Goal: Task Accomplishment & Management: Manage account settings

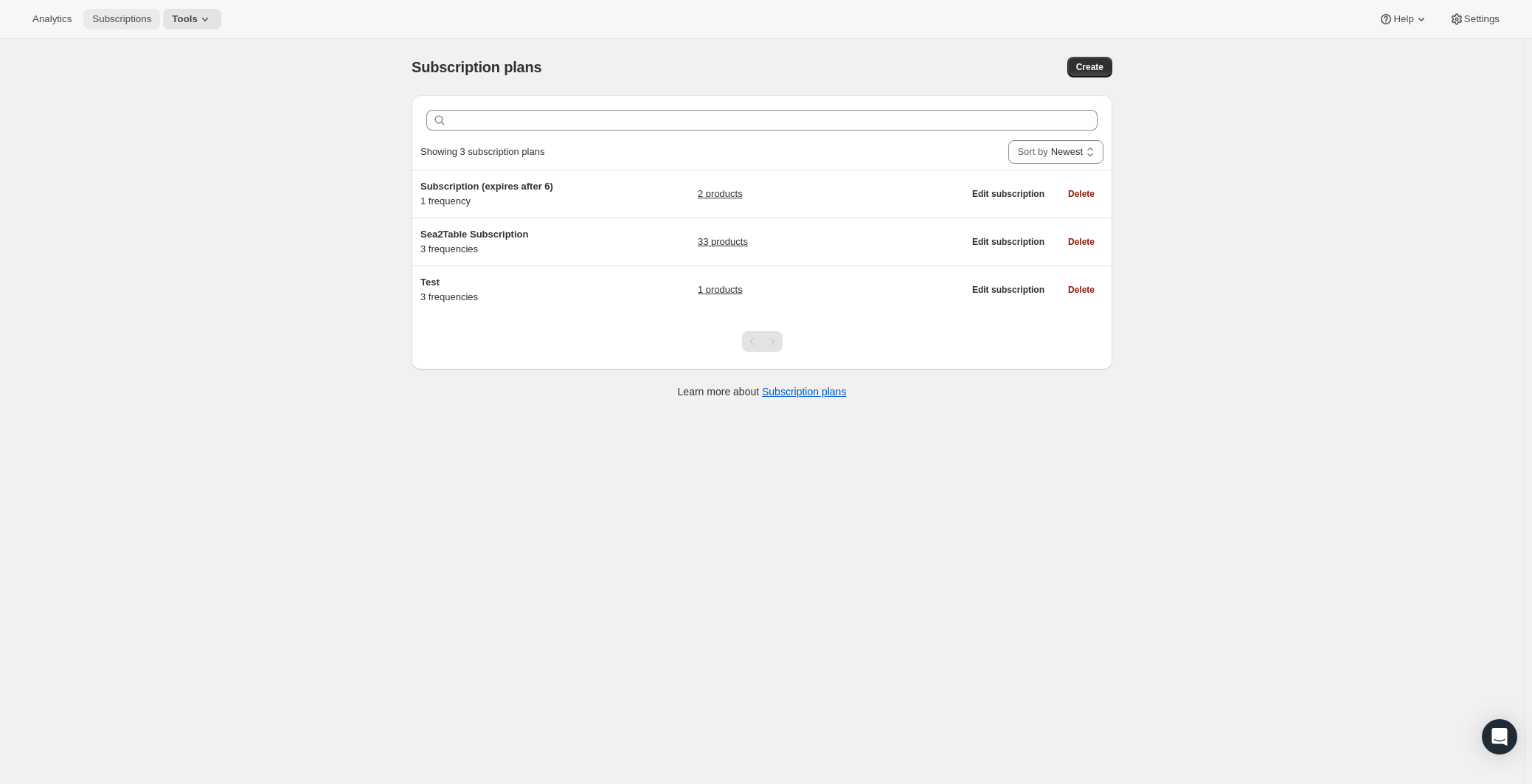
click at [113, 25] on button "Subscriptions" at bounding box center [122, 19] width 76 height 20
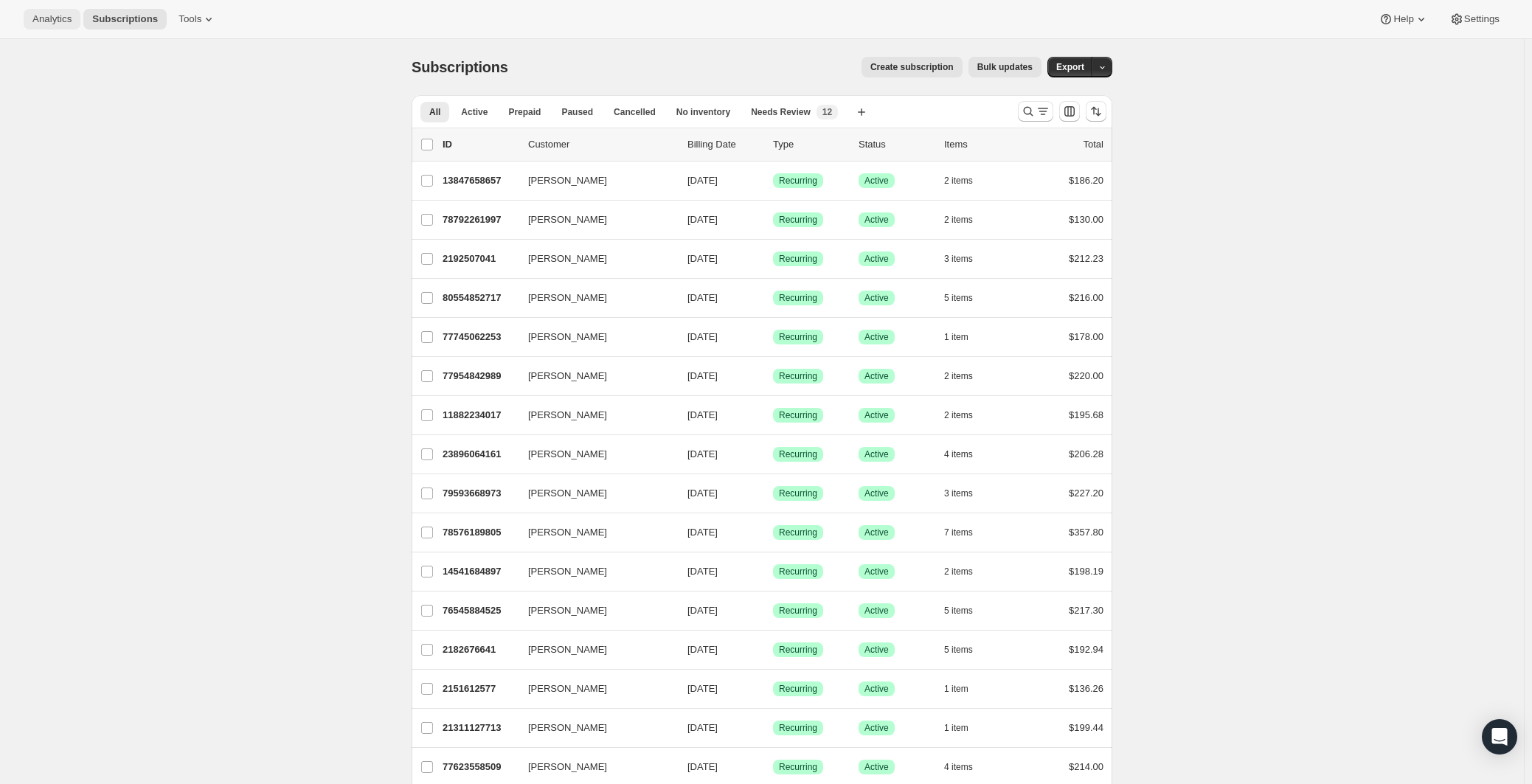
click at [60, 23] on span "Analytics" at bounding box center [52, 19] width 39 height 12
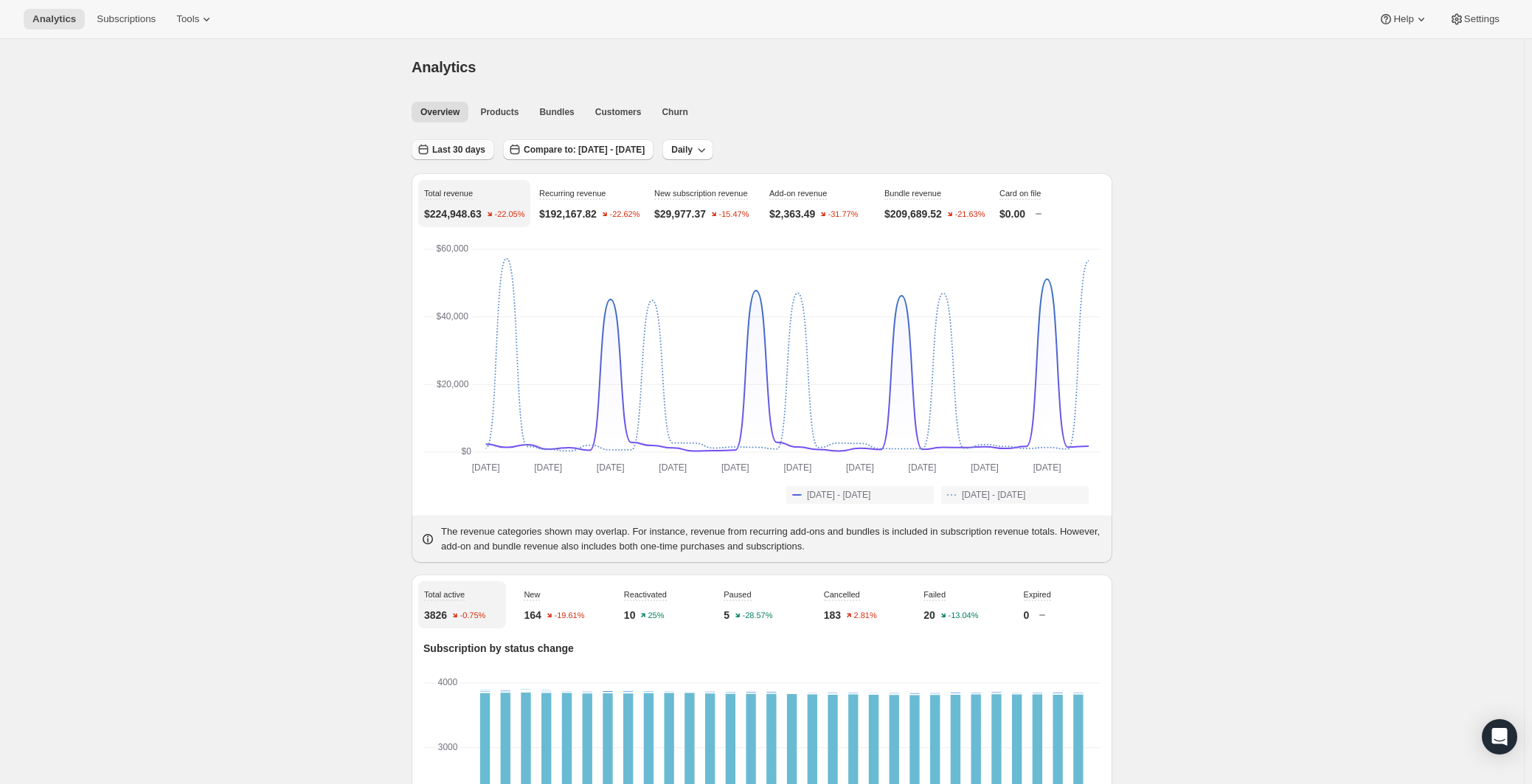
click at [464, 149] on span "Last 30 days" at bounding box center [459, 149] width 53 height 12
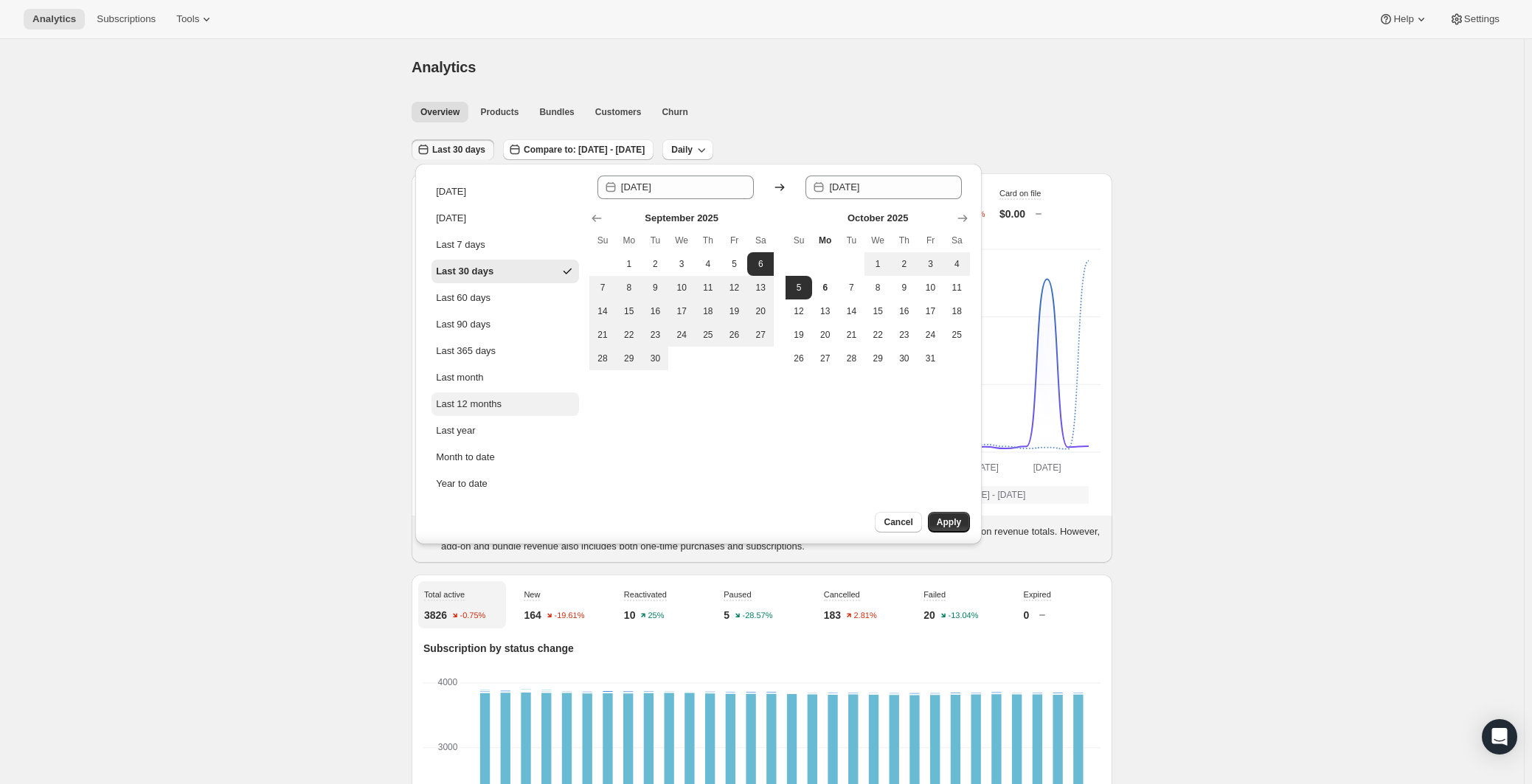
click at [493, 398] on div "Last 12 months" at bounding box center [469, 403] width 66 height 15
type input "[DATE]"
click at [950, 523] on span "Apply" at bounding box center [948, 522] width 24 height 12
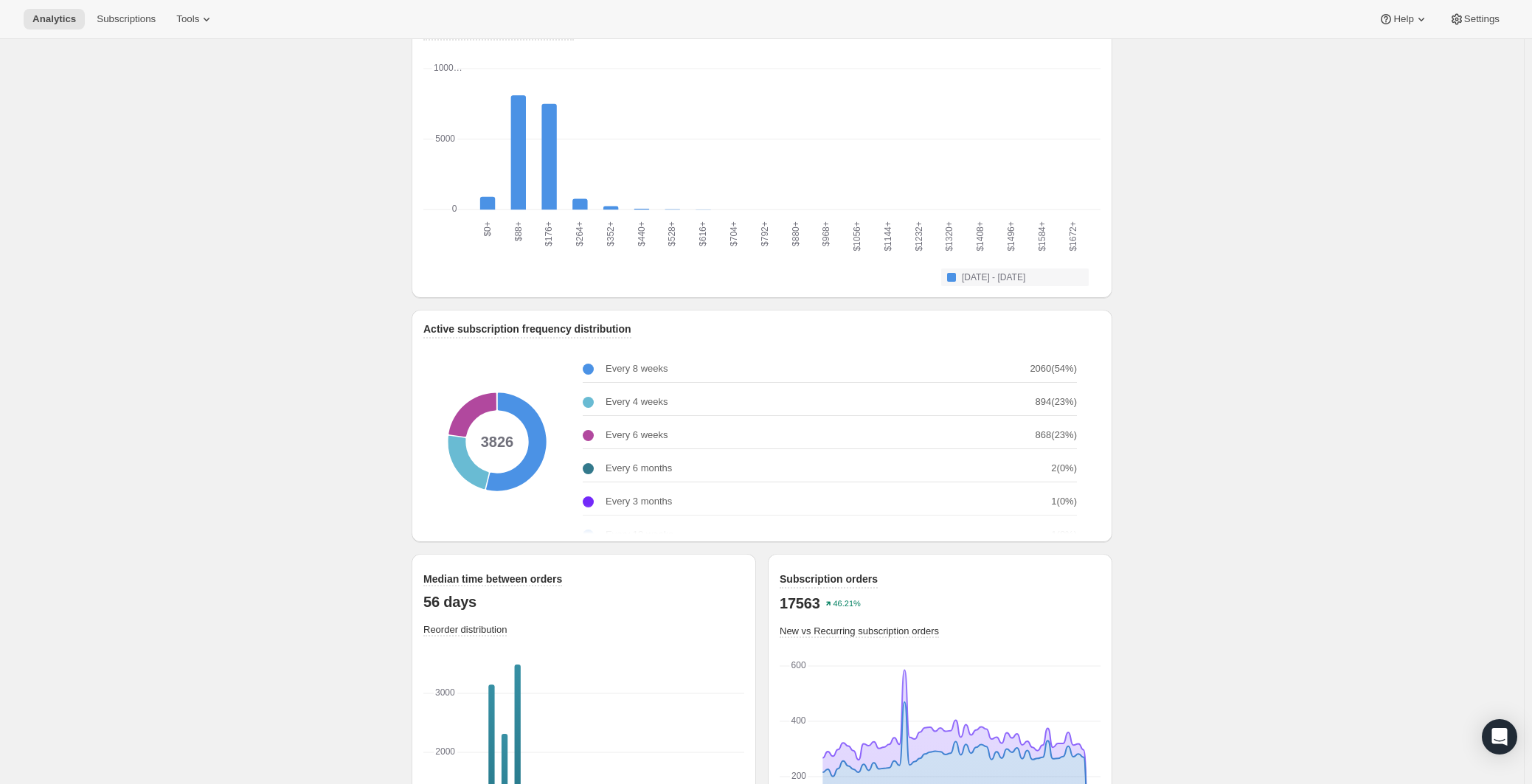
scroll to position [1726, 0]
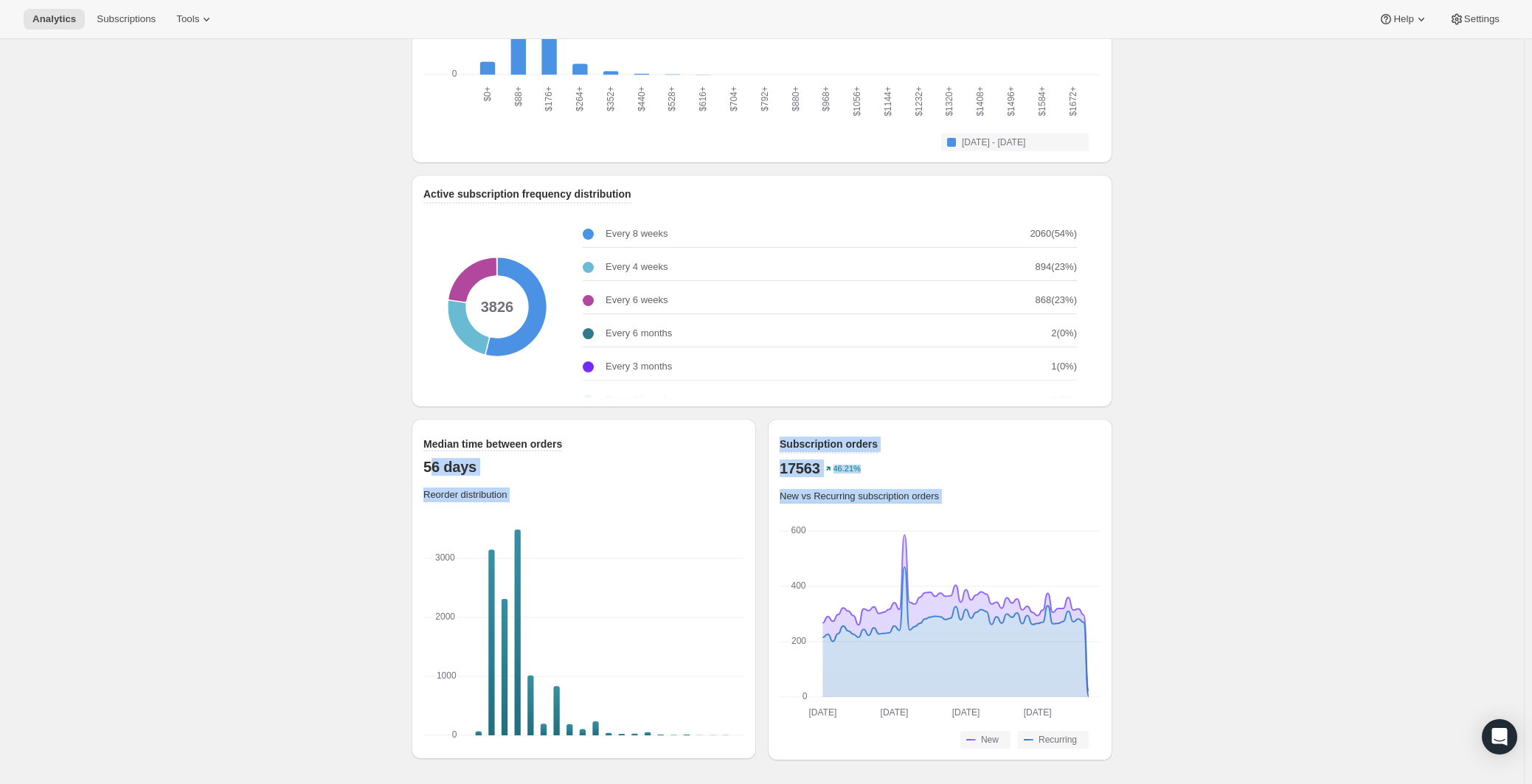
drag, startPoint x: 432, startPoint y: 472, endPoint x: 1155, endPoint y: 658, distance: 746.5
click at [1088, 684] on div "Median time between orders 56 days Reorder distribution 0 0 1000 1000 2000 2000…" at bounding box center [762, 584] width 701 height 353
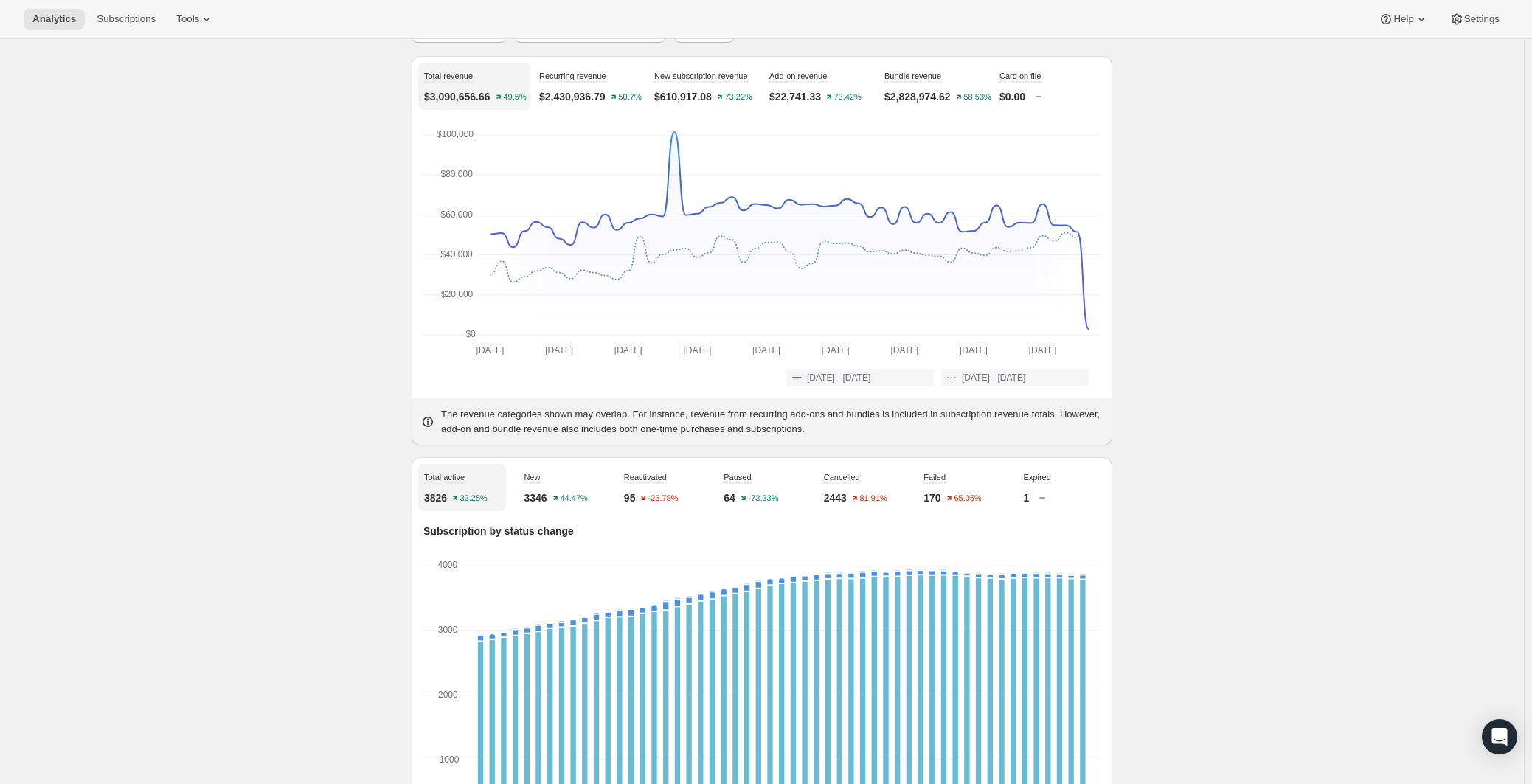
scroll to position [0, 0]
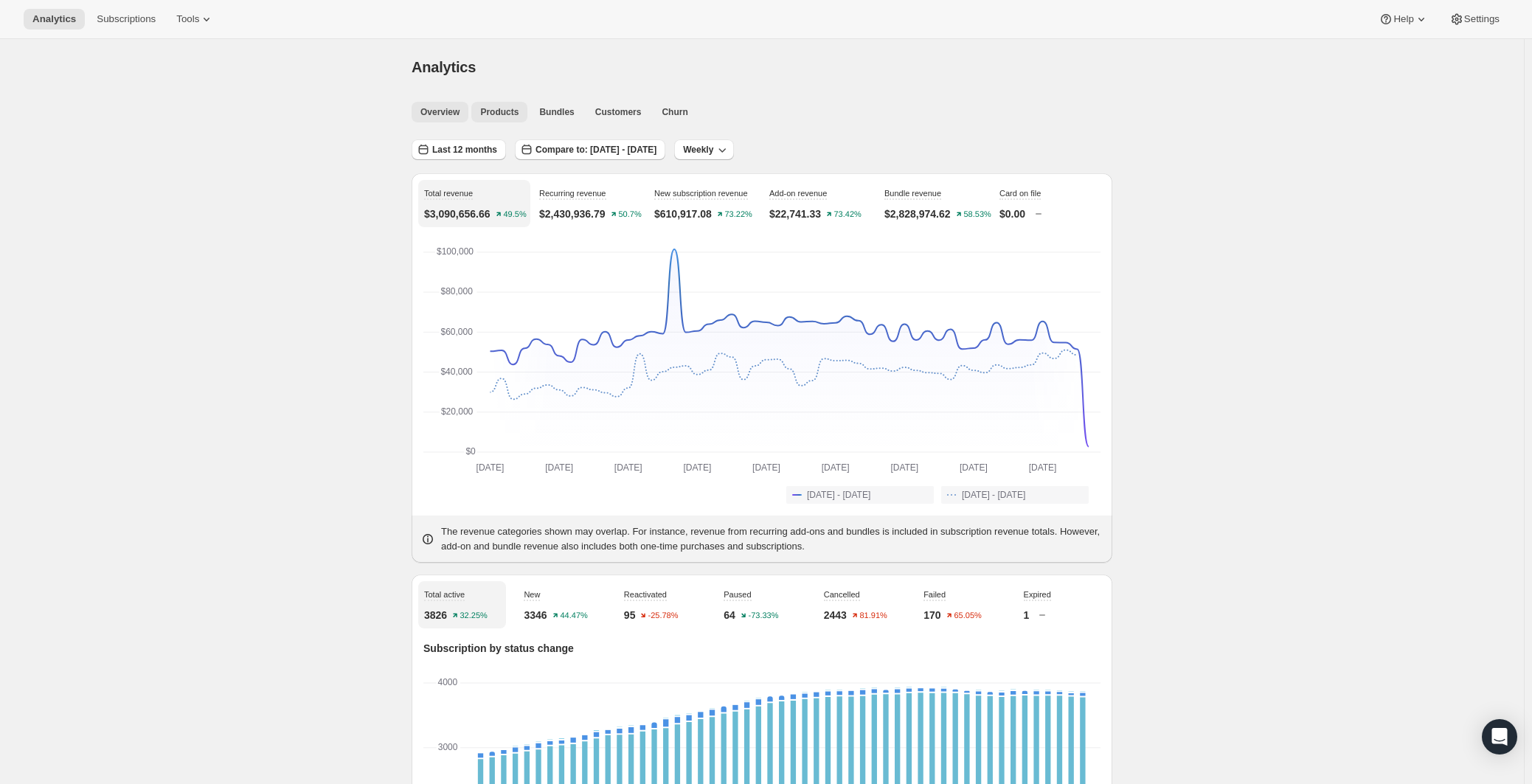
click at [491, 106] on span "Products" at bounding box center [499, 112] width 38 height 12
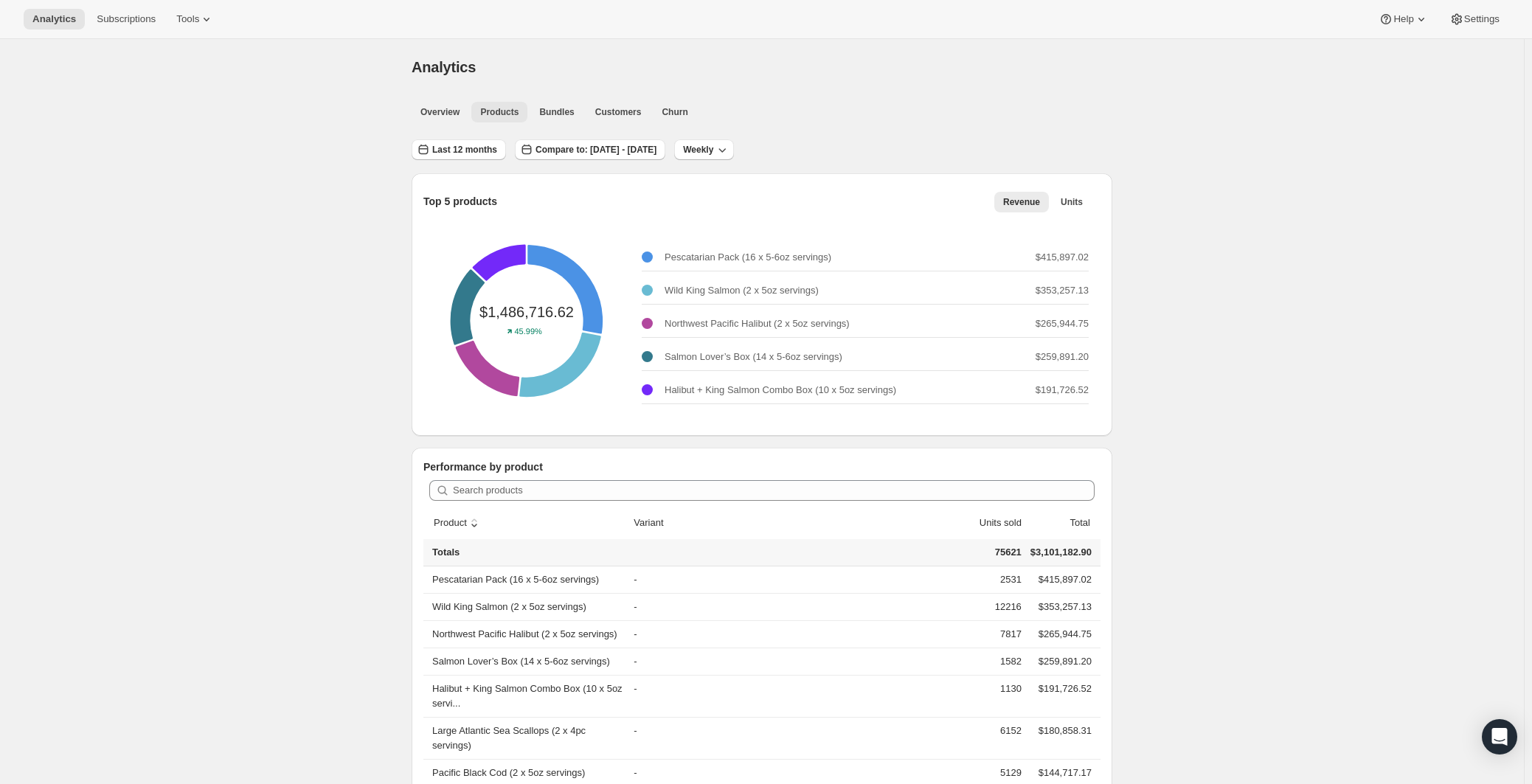
click at [557, 115] on span "Bundles" at bounding box center [556, 112] width 34 height 12
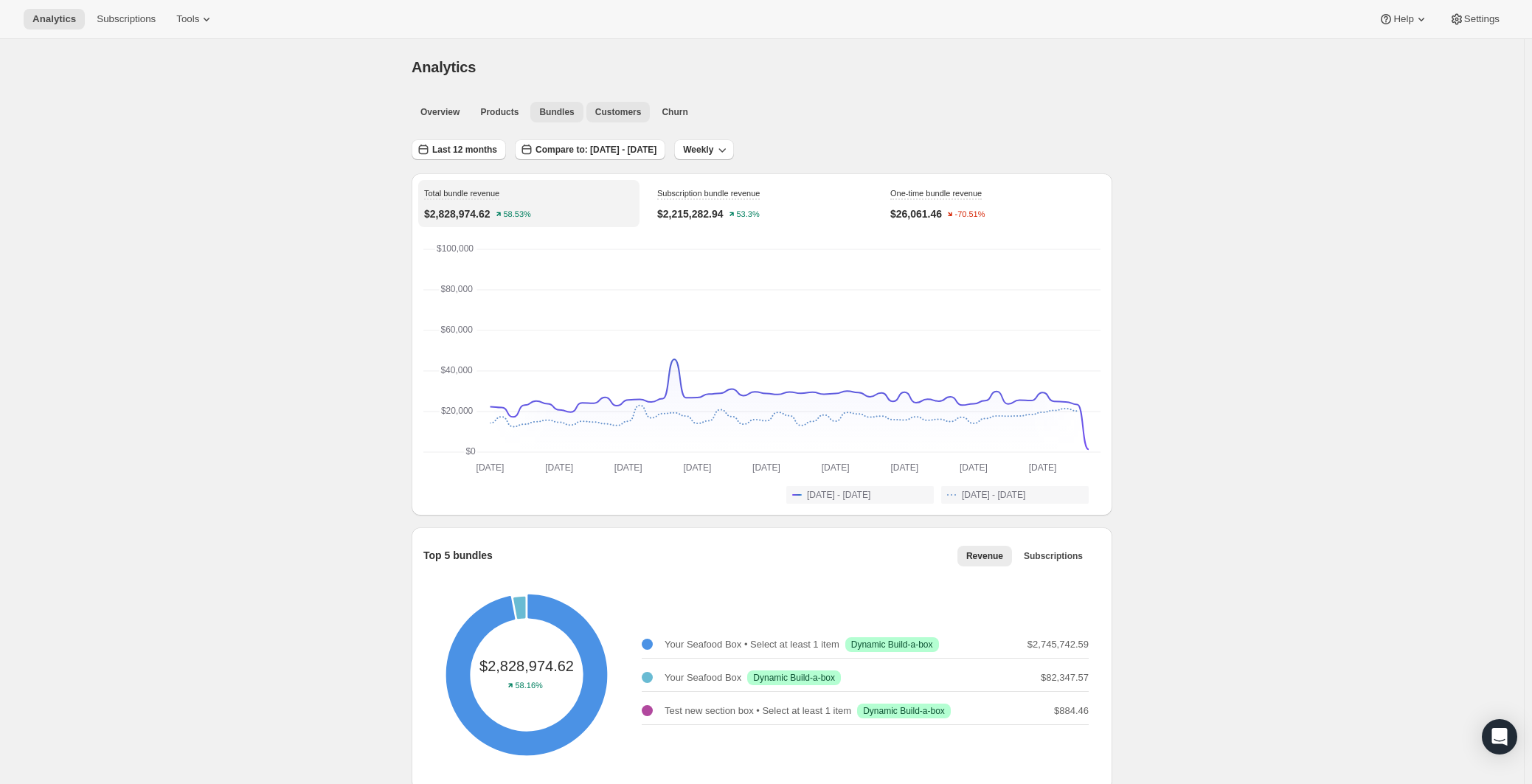
click at [608, 113] on span "Customers" at bounding box center [619, 112] width 47 height 12
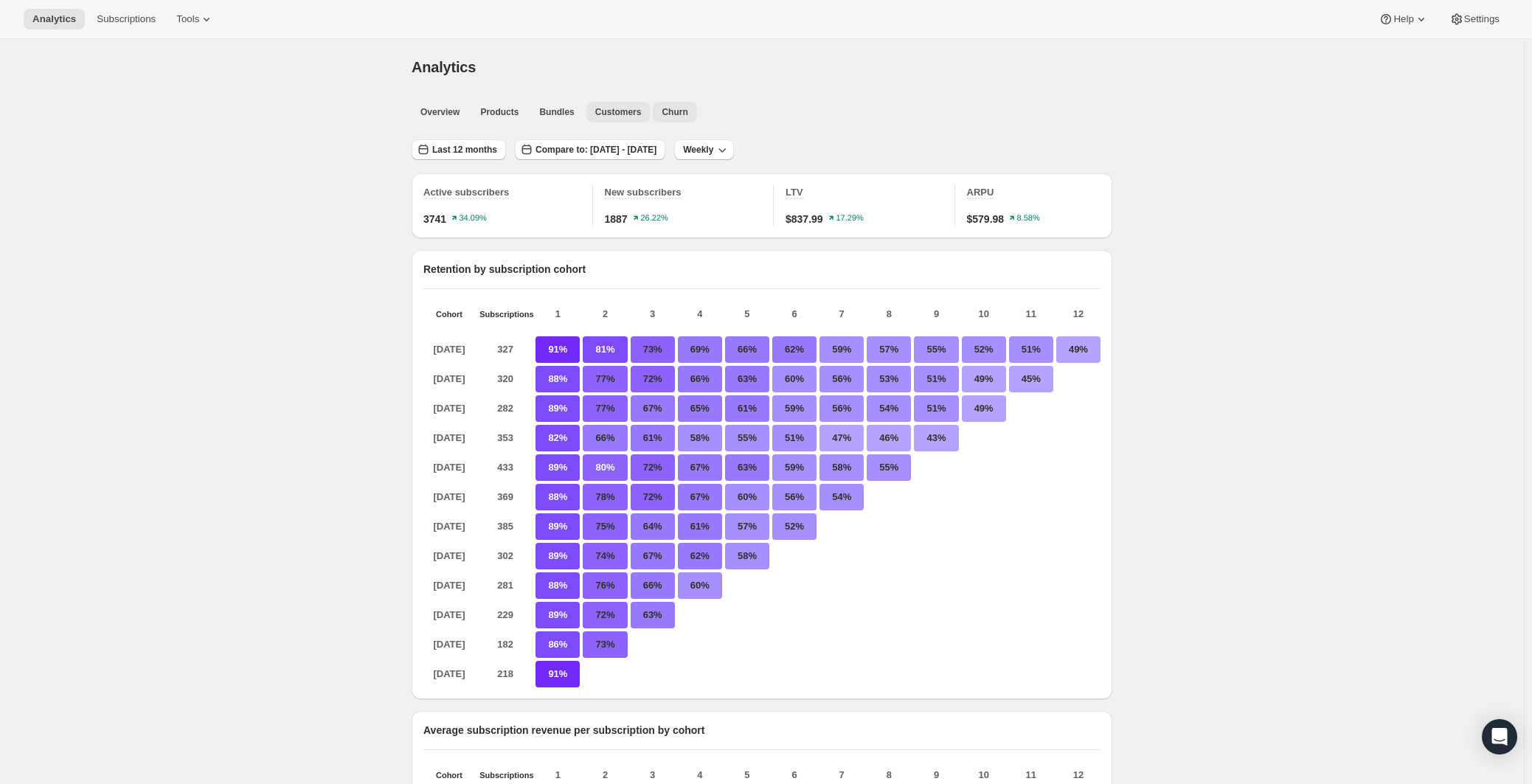
click at [680, 119] on button "Churn" at bounding box center [674, 112] width 44 height 20
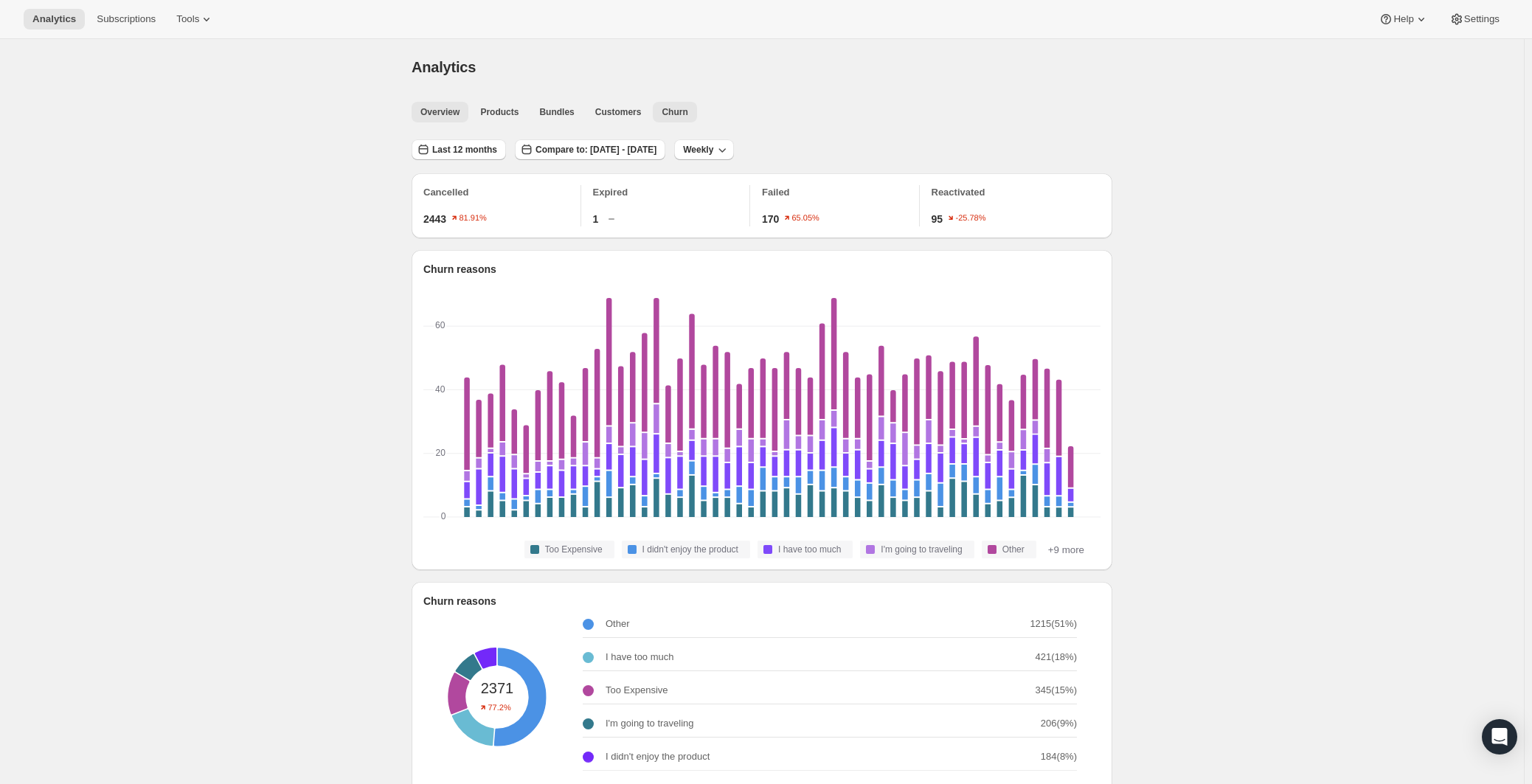
click at [450, 113] on span "Overview" at bounding box center [440, 112] width 39 height 12
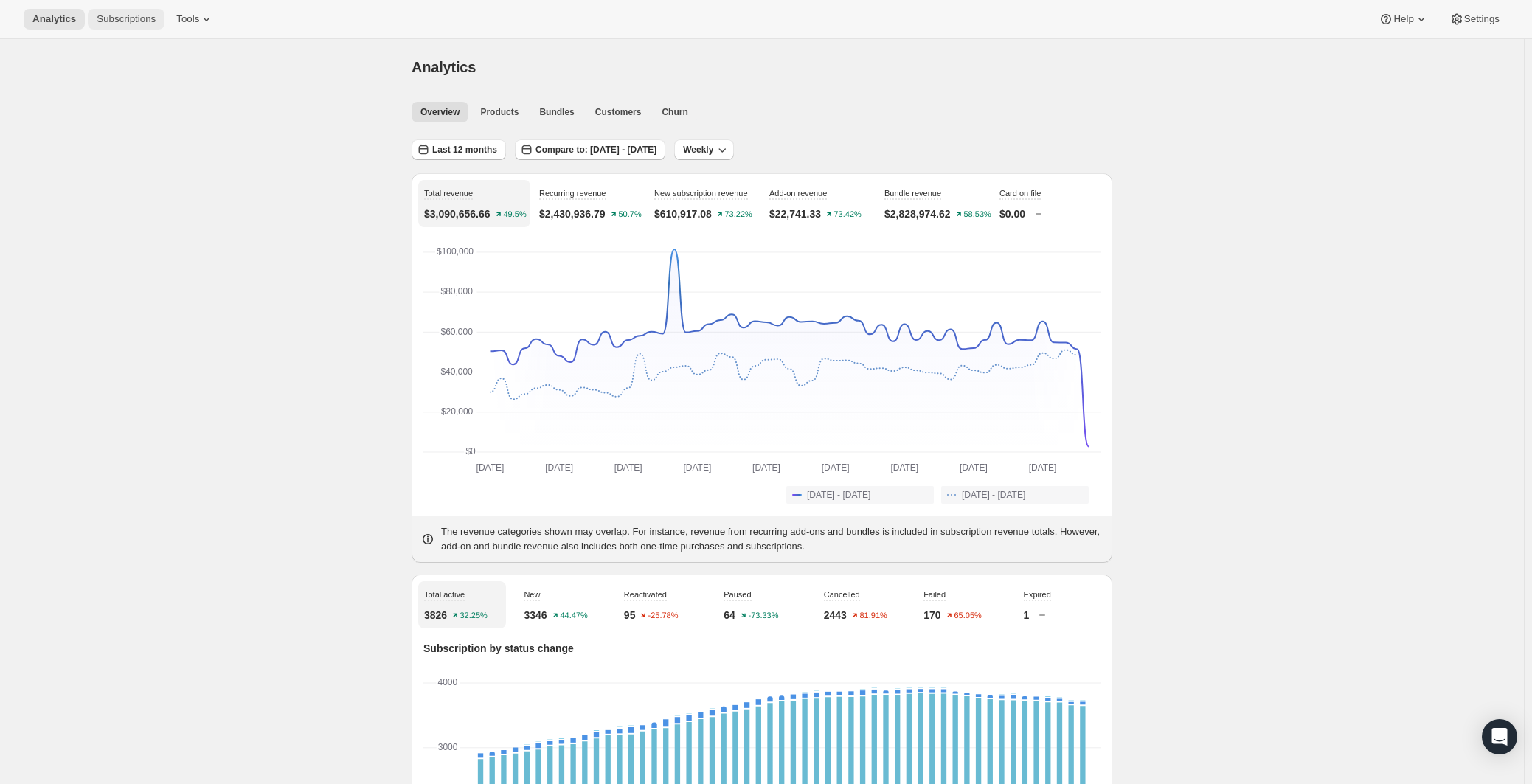
click at [133, 17] on span "Subscriptions" at bounding box center [126, 19] width 59 height 12
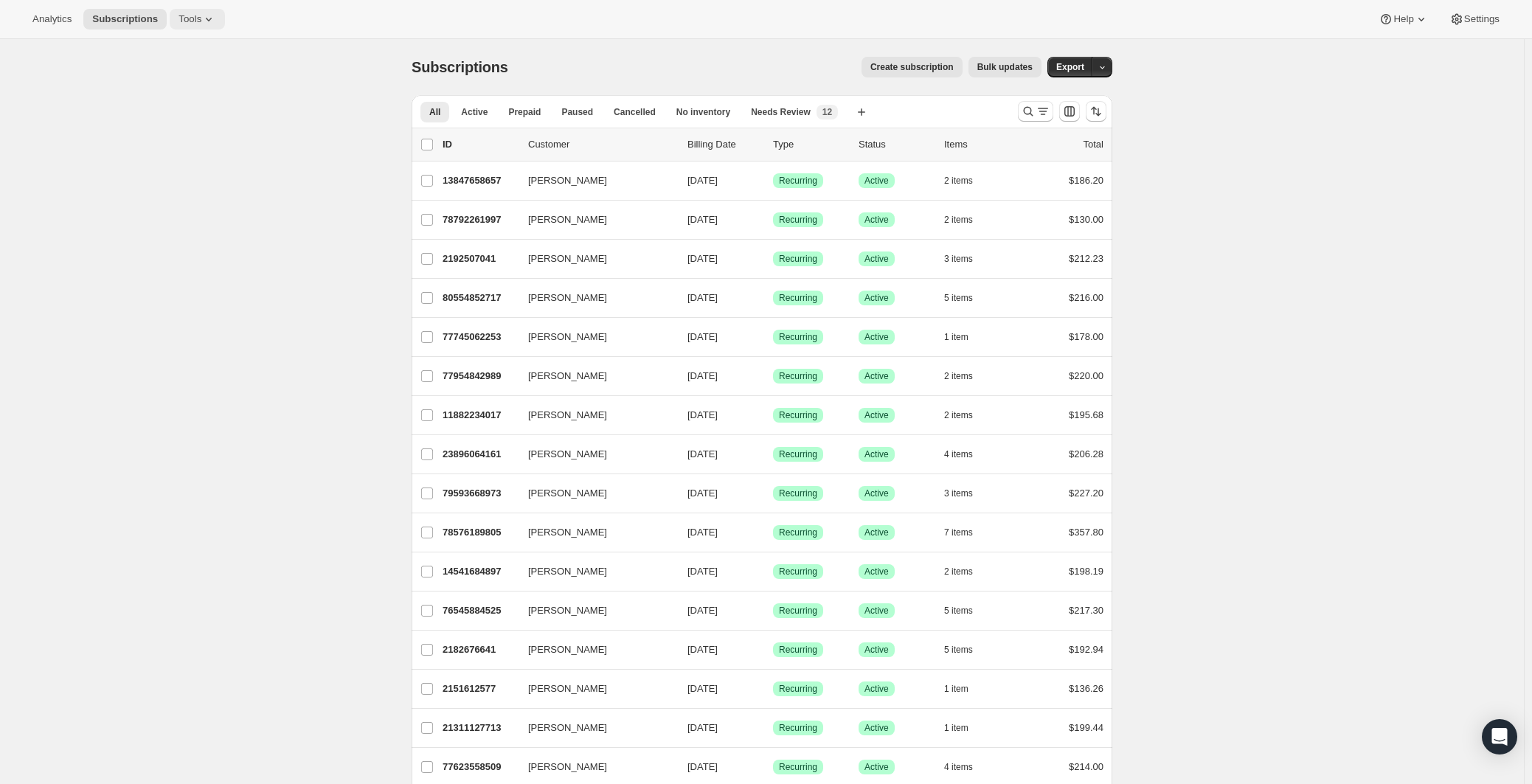
click at [201, 18] on span "Tools" at bounding box center [190, 19] width 23 height 12
click at [197, 27] on button "Tools" at bounding box center [197, 19] width 55 height 20
click at [201, 23] on span "Tools" at bounding box center [190, 19] width 23 height 12
click at [1414, 14] on icon at bounding box center [1421, 19] width 15 height 15
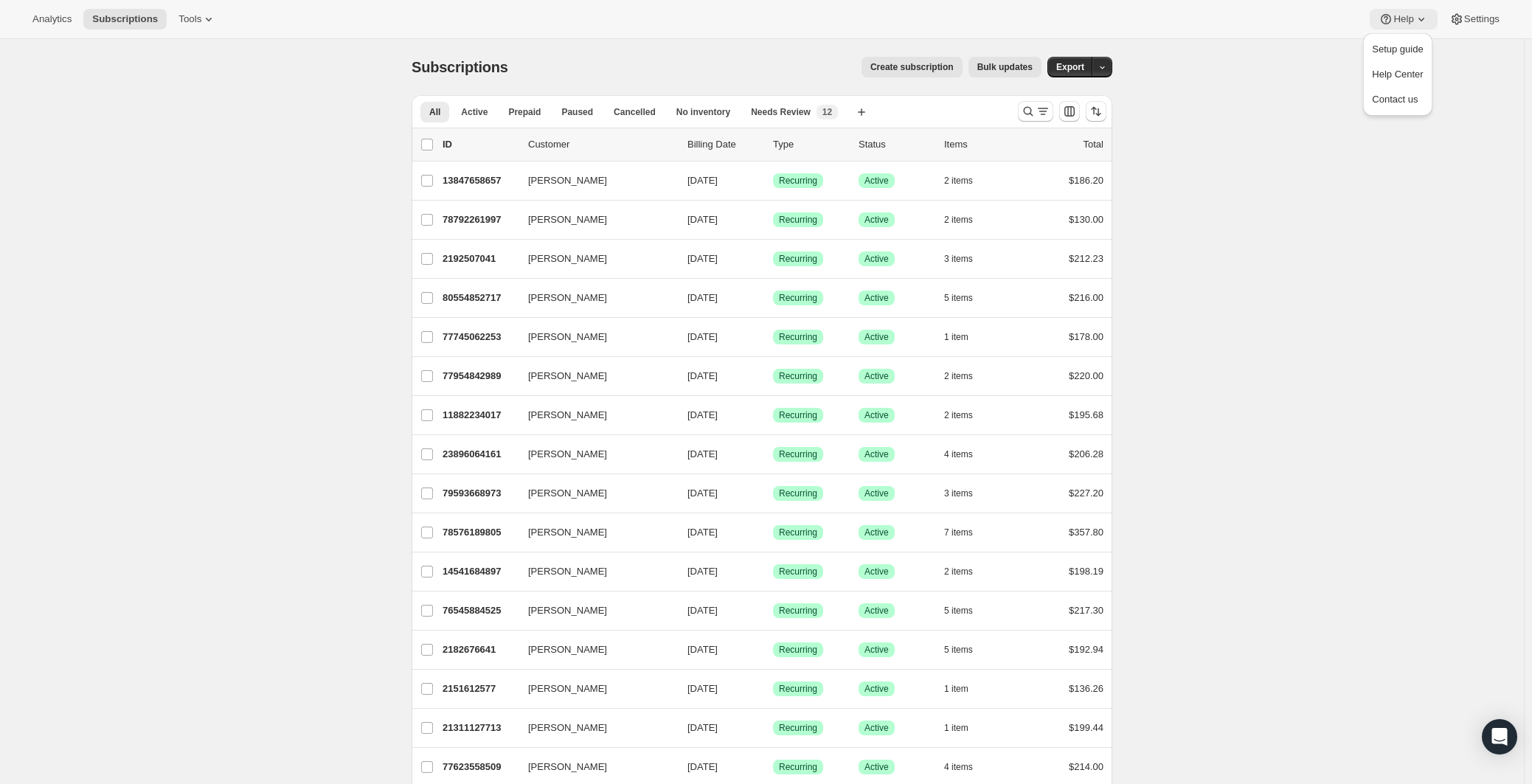
click at [1414, 14] on icon at bounding box center [1421, 19] width 15 height 15
click at [1490, 17] on span "Settings" at bounding box center [1481, 19] width 35 height 12
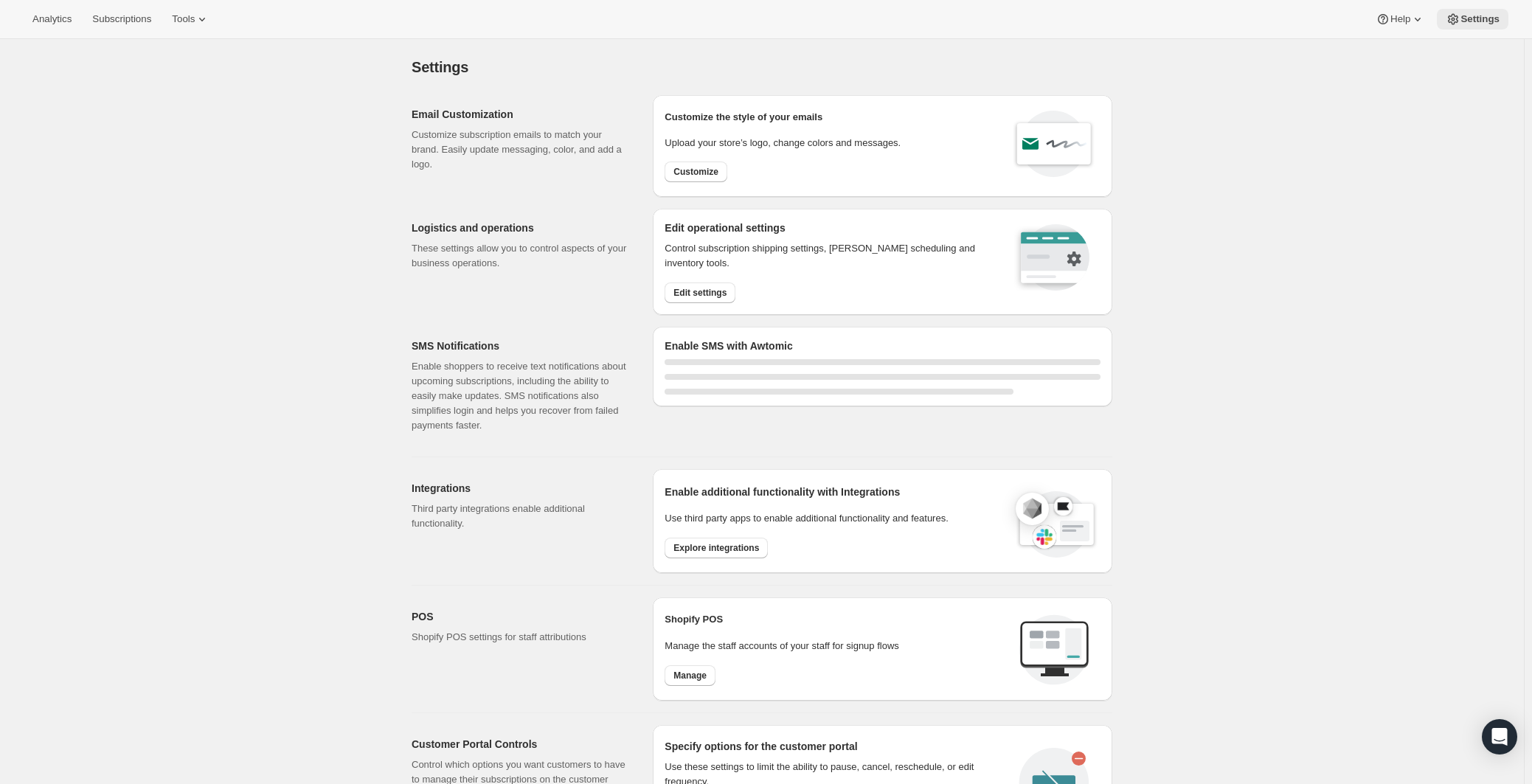
select select "22:00"
select select "09:00"
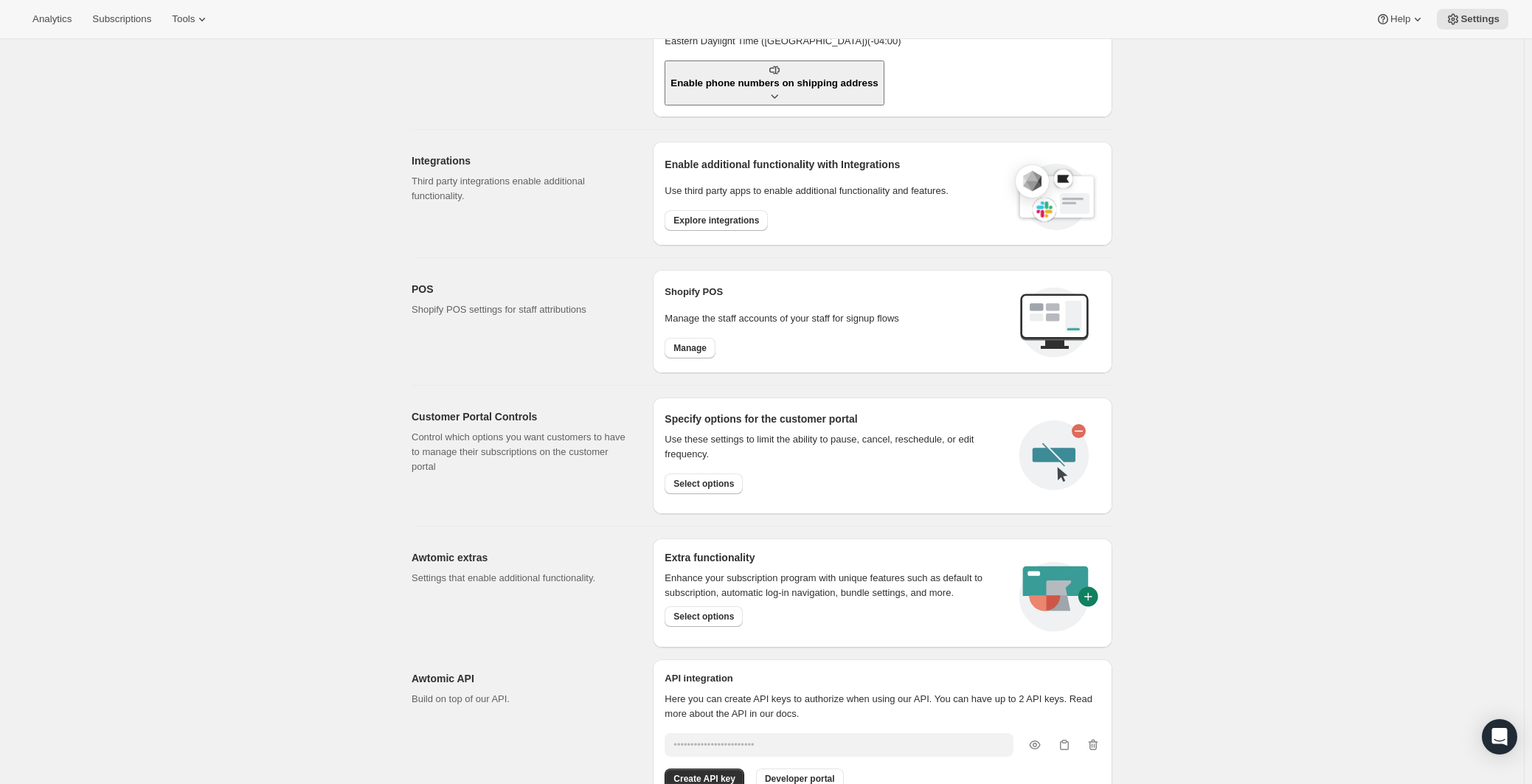
scroll to position [517, 0]
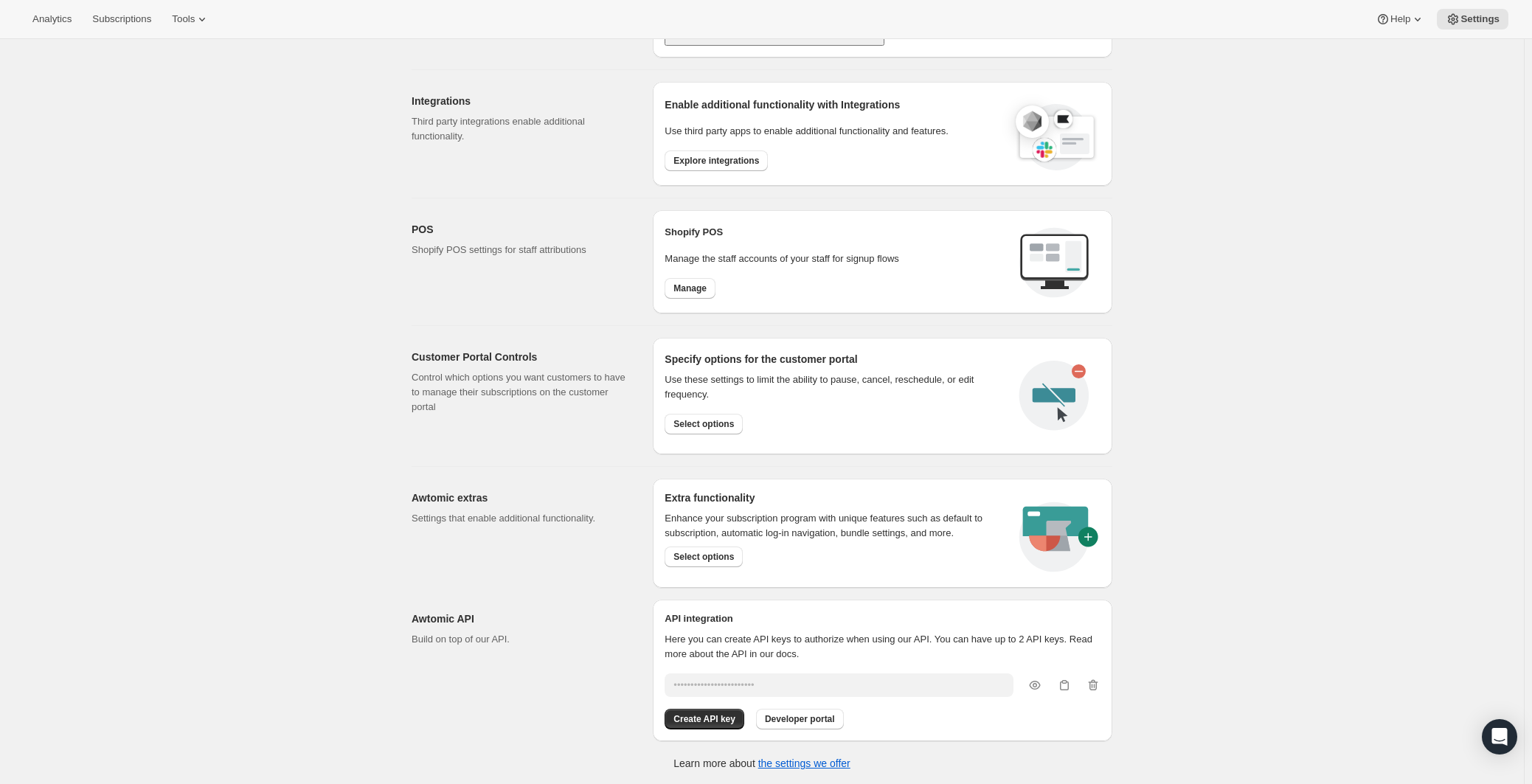
drag, startPoint x: 510, startPoint y: 541, endPoint x: 413, endPoint y: 517, distance: 99.9
click at [507, 541] on div "Awtomic extras Settings that enable additional functionality." at bounding box center [526, 533] width 229 height 109
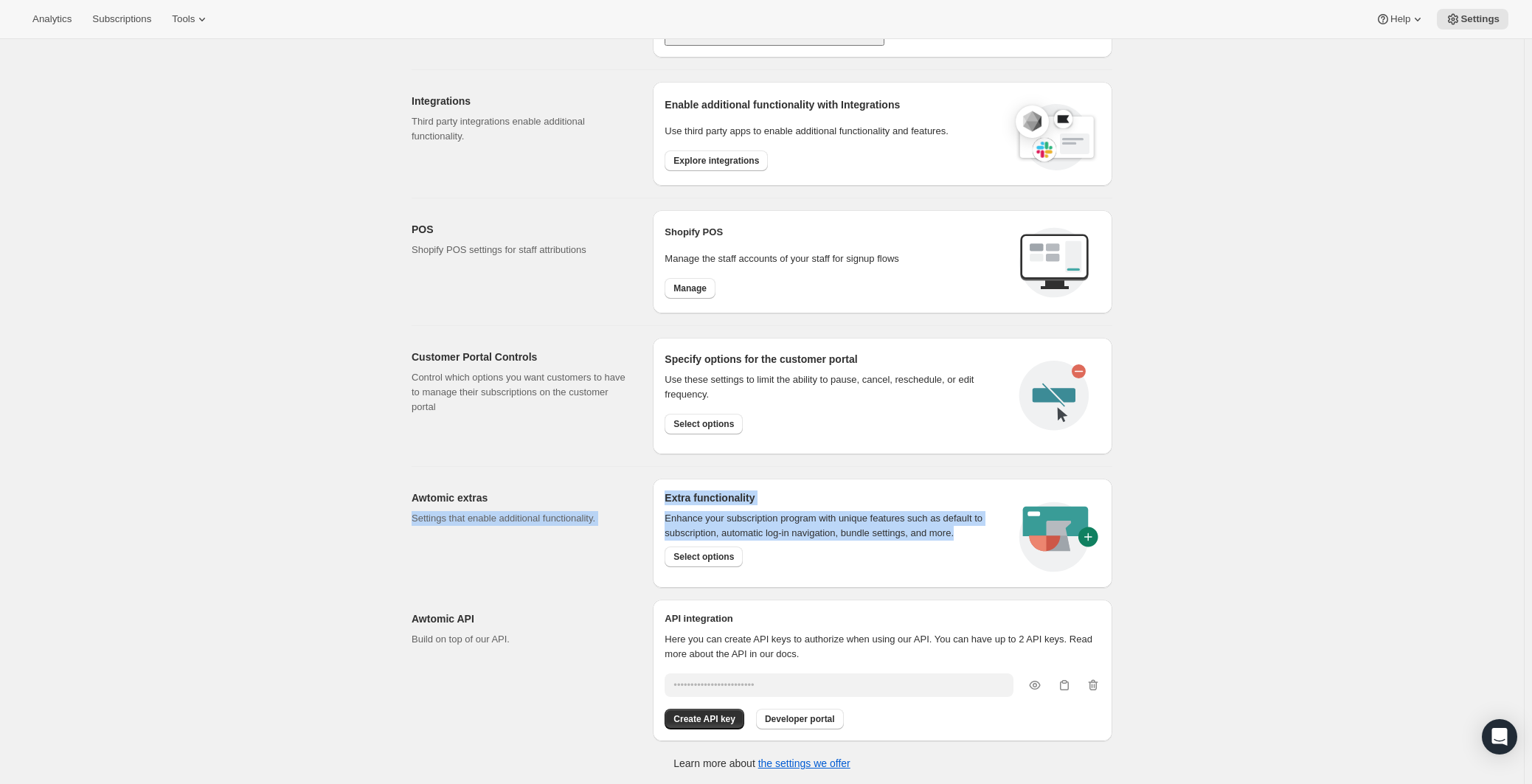
drag, startPoint x: 505, startPoint y: 521, endPoint x: 876, endPoint y: 574, distance: 374.8
click at [871, 576] on div "Settings. This page is ready Settings Email Customization Customize subscriptio…" at bounding box center [762, 154] width 736 height 1264
click at [881, 571] on div "Extra functionality Enhance your subscription program with unique features such…" at bounding box center [834, 539] width 337 height 98
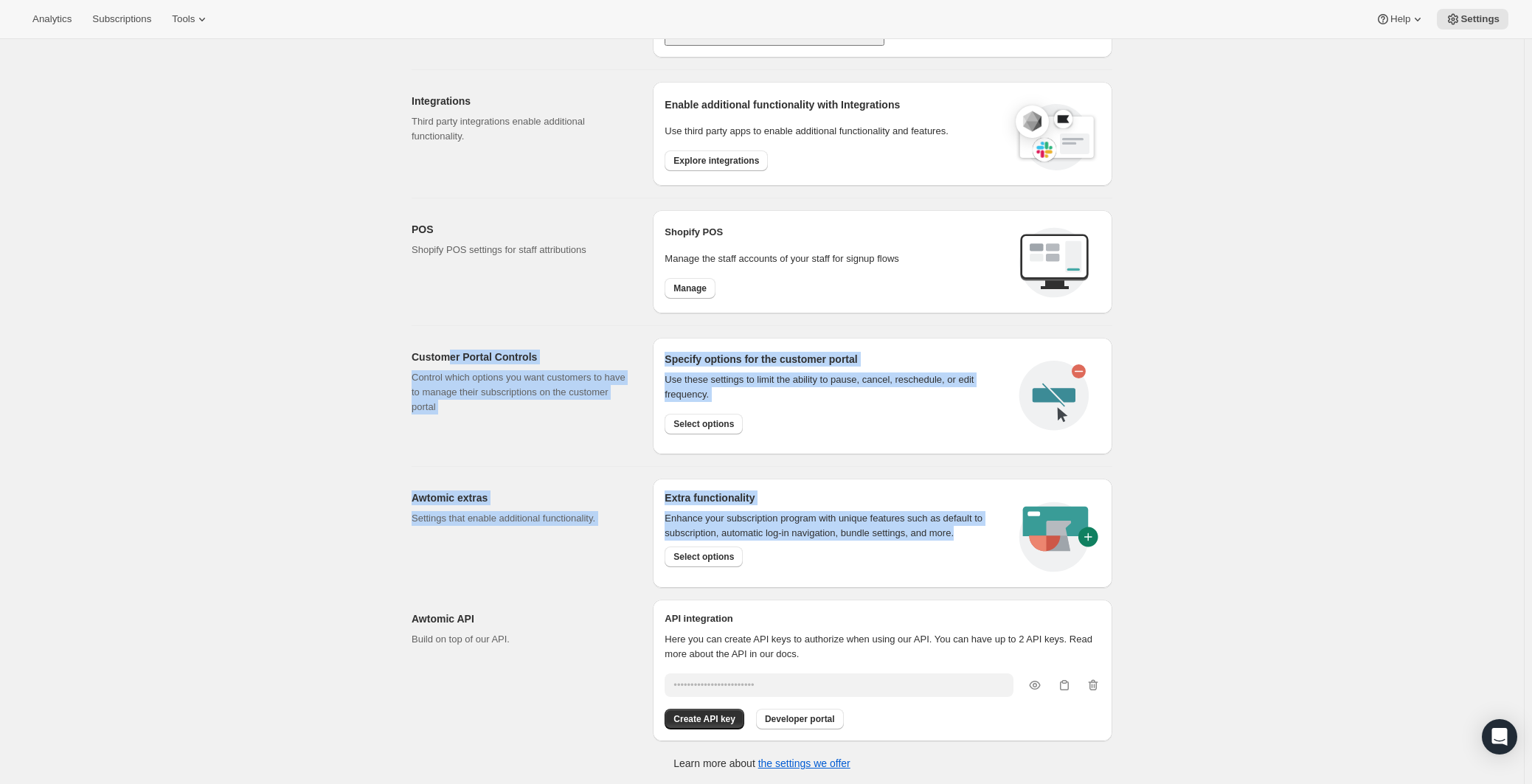
drag, startPoint x: 901, startPoint y: 573, endPoint x: 432, endPoint y: 359, distance: 515.5
click at [447, 352] on div "Email Customization Customize subscription emails to match your brand. Easily u…" at bounding box center [755, 153] width 713 height 1176
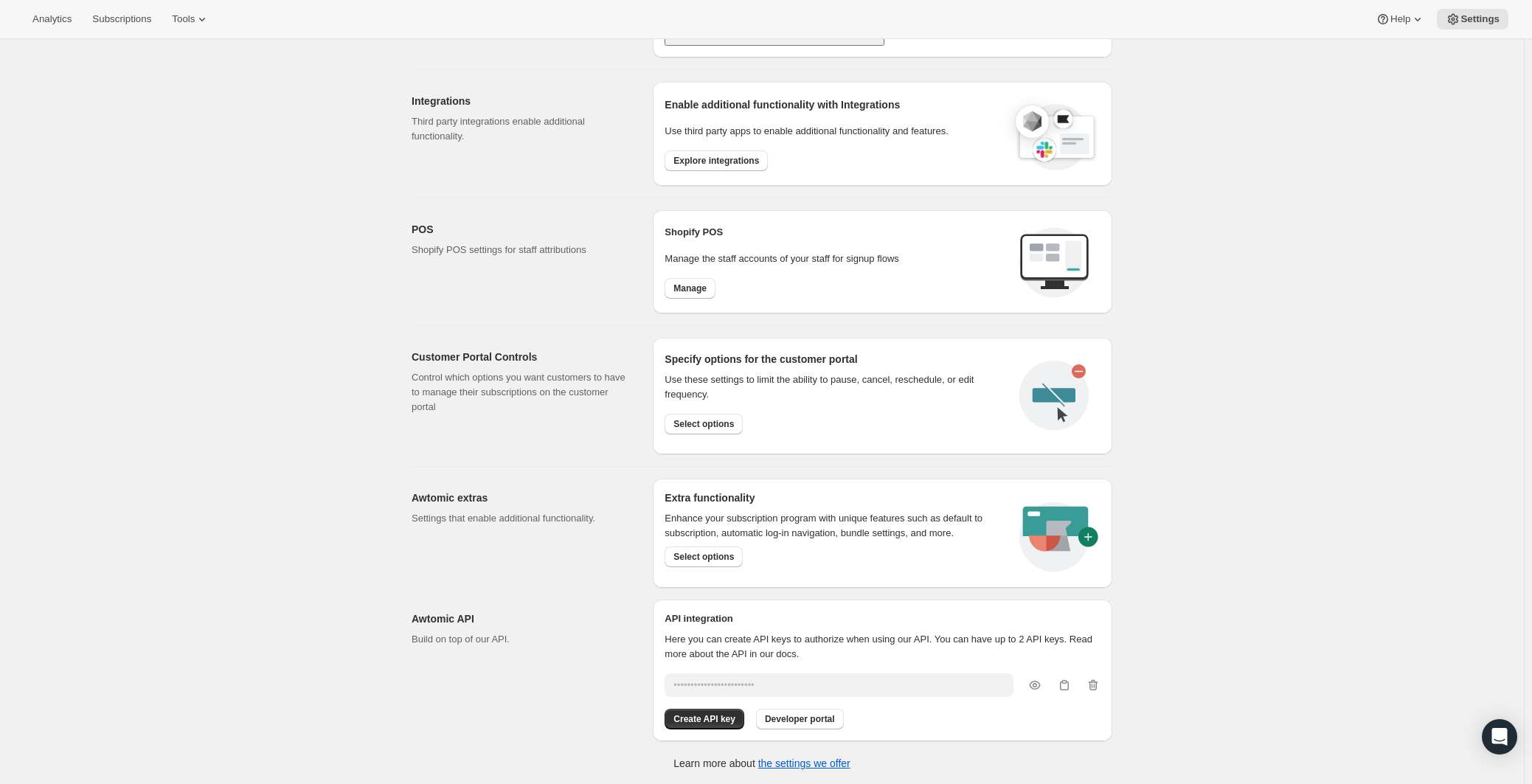
click at [482, 275] on div "POS Shopify POS settings for staff attributions" at bounding box center [526, 261] width 229 height 103
